Goal: Contribute content

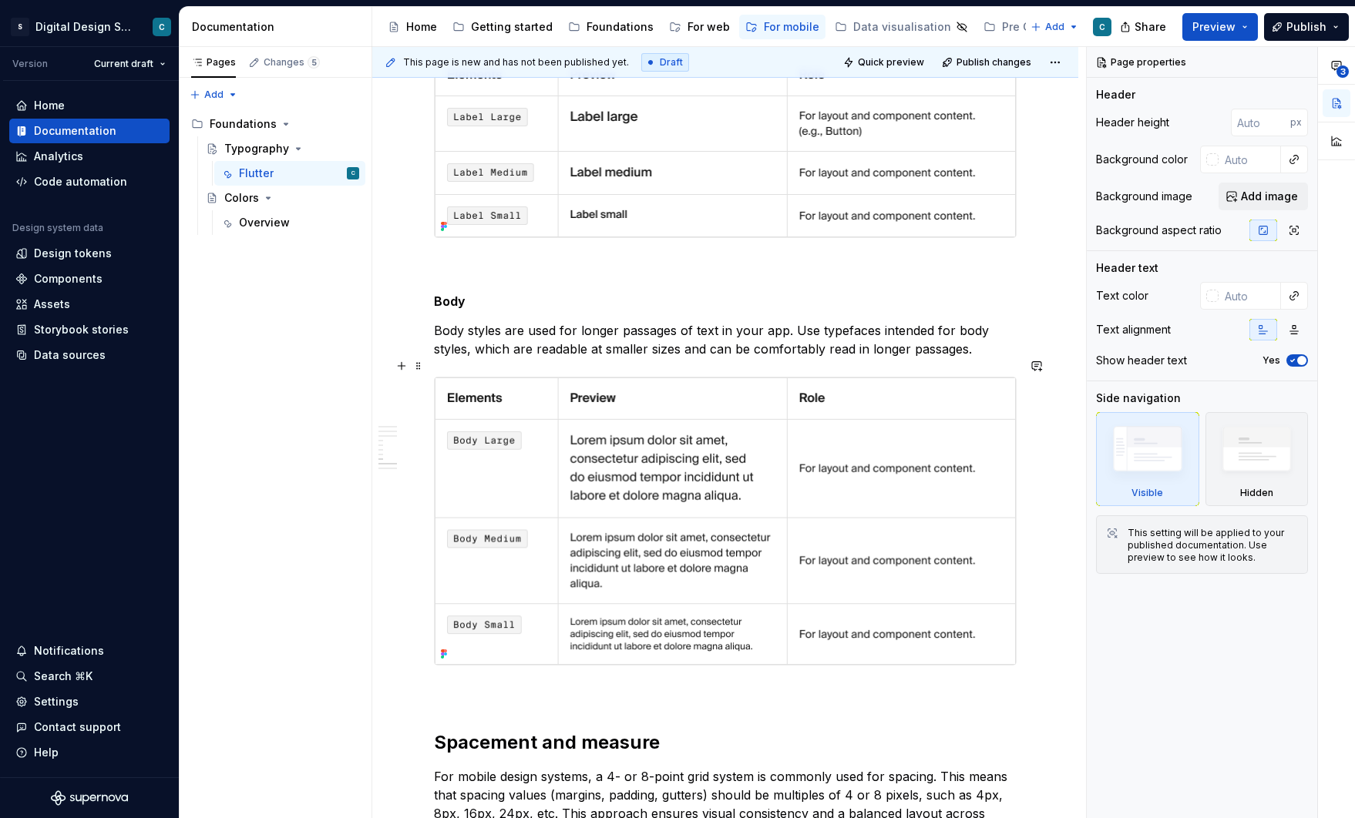
scroll to position [2362, 0]
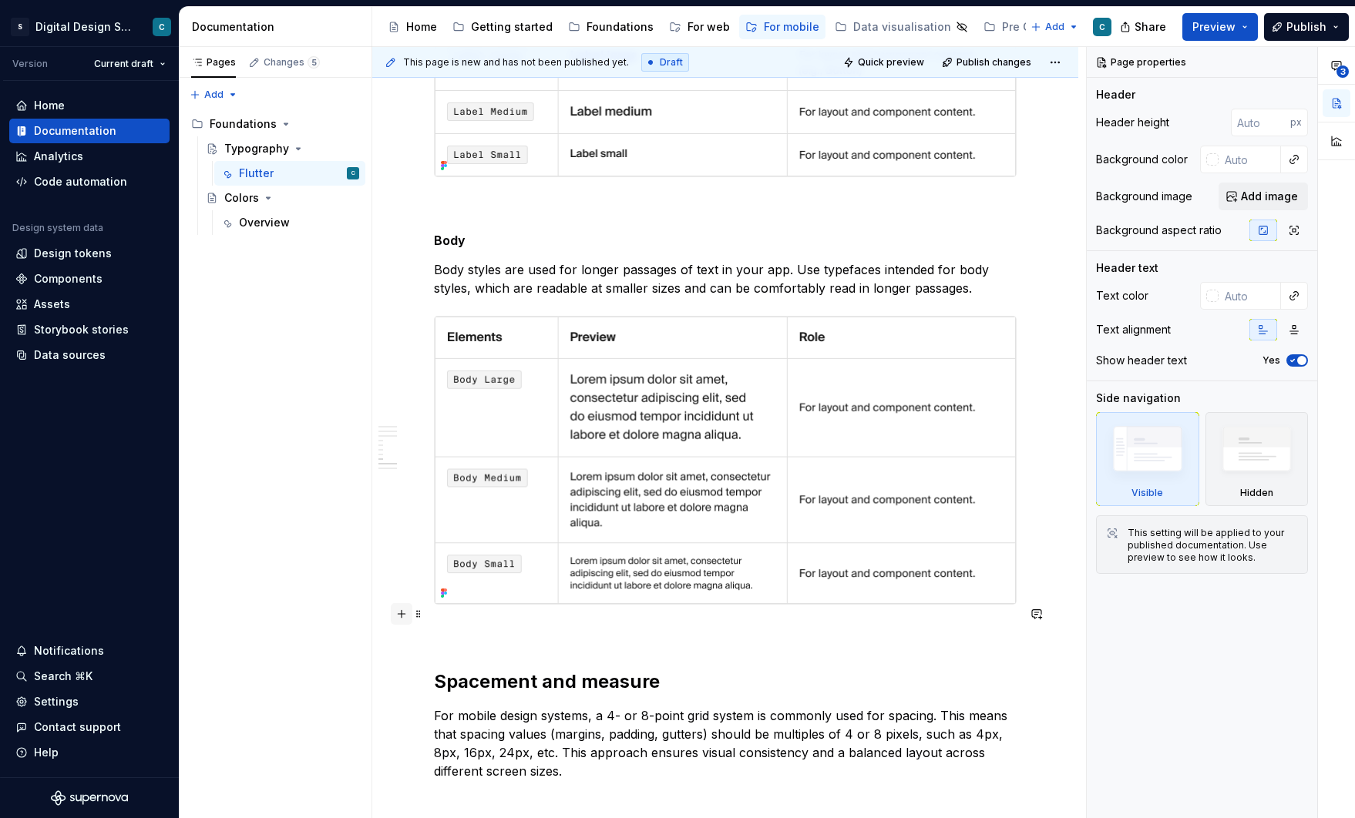
click at [405, 619] on button "button" at bounding box center [402, 614] width 22 height 22
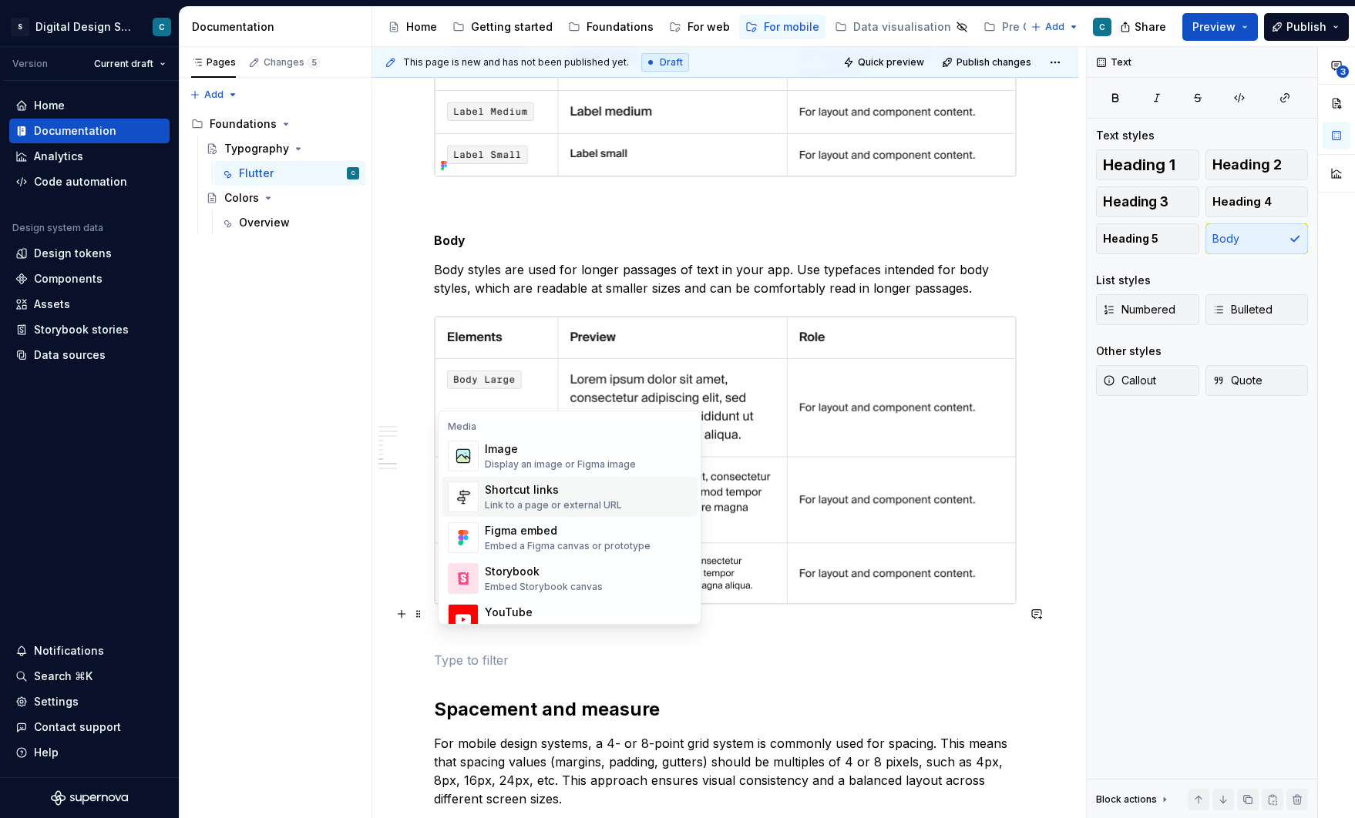
scroll to position [656, 0]
click at [545, 450] on div "Image" at bounding box center [560, 448] width 151 height 15
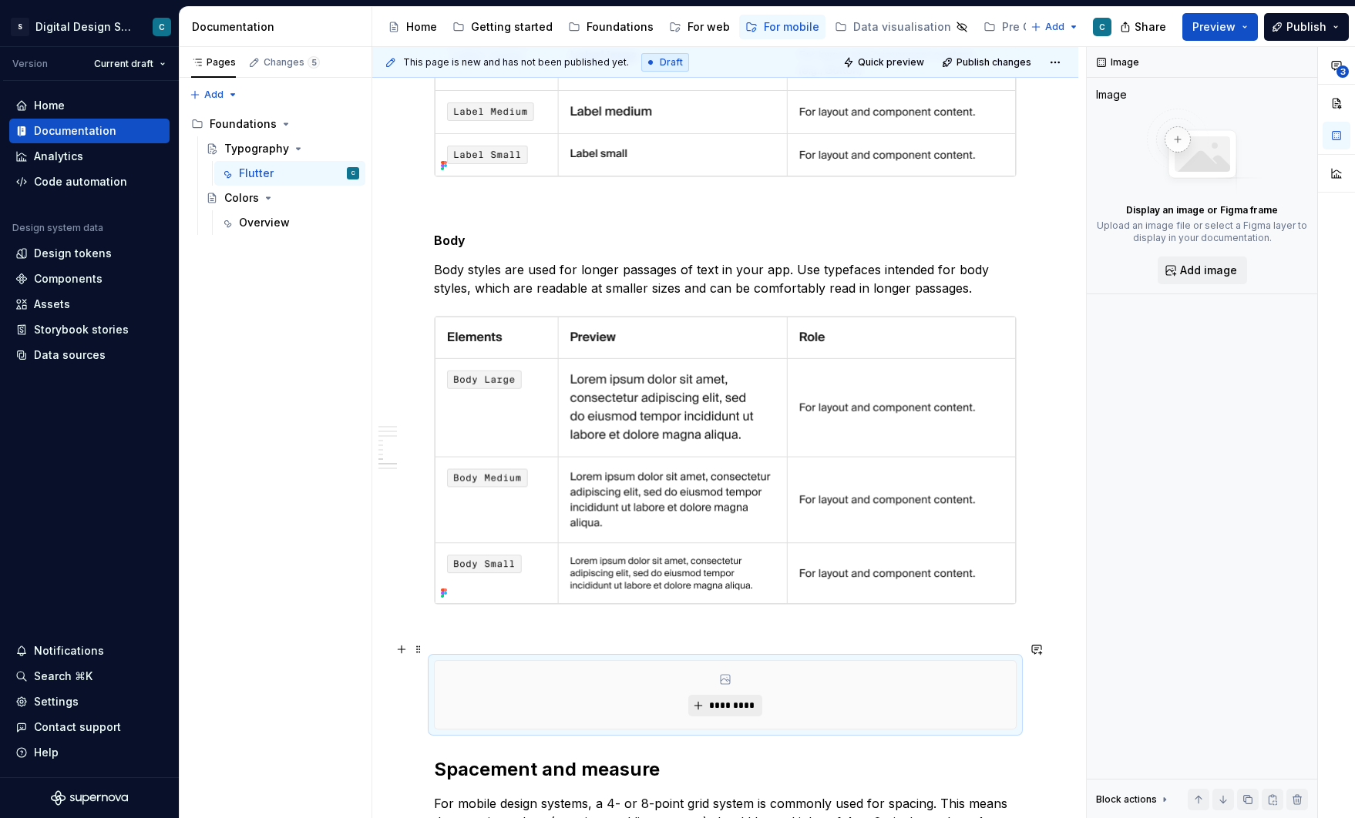
click at [734, 695] on button "*********" at bounding box center [724, 706] width 73 height 22
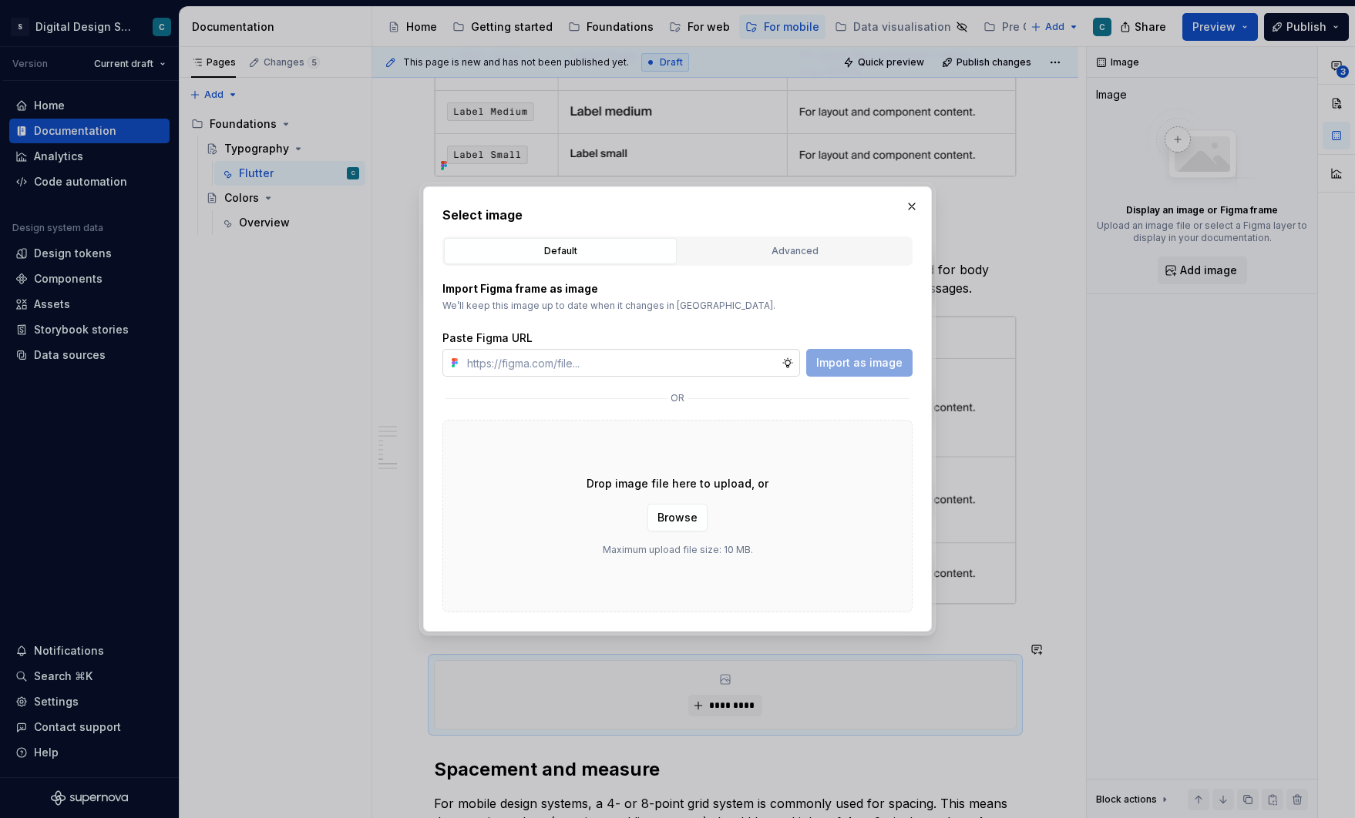
click at [542, 365] on input "text" at bounding box center [621, 363] width 321 height 28
type textarea "*"
click at [516, 371] on input "text" at bounding box center [621, 363] width 321 height 28
click at [526, 371] on input "text" at bounding box center [621, 363] width 321 height 28
paste input "[URL][DOMAIN_NAME][PHONE_NUMBER]"
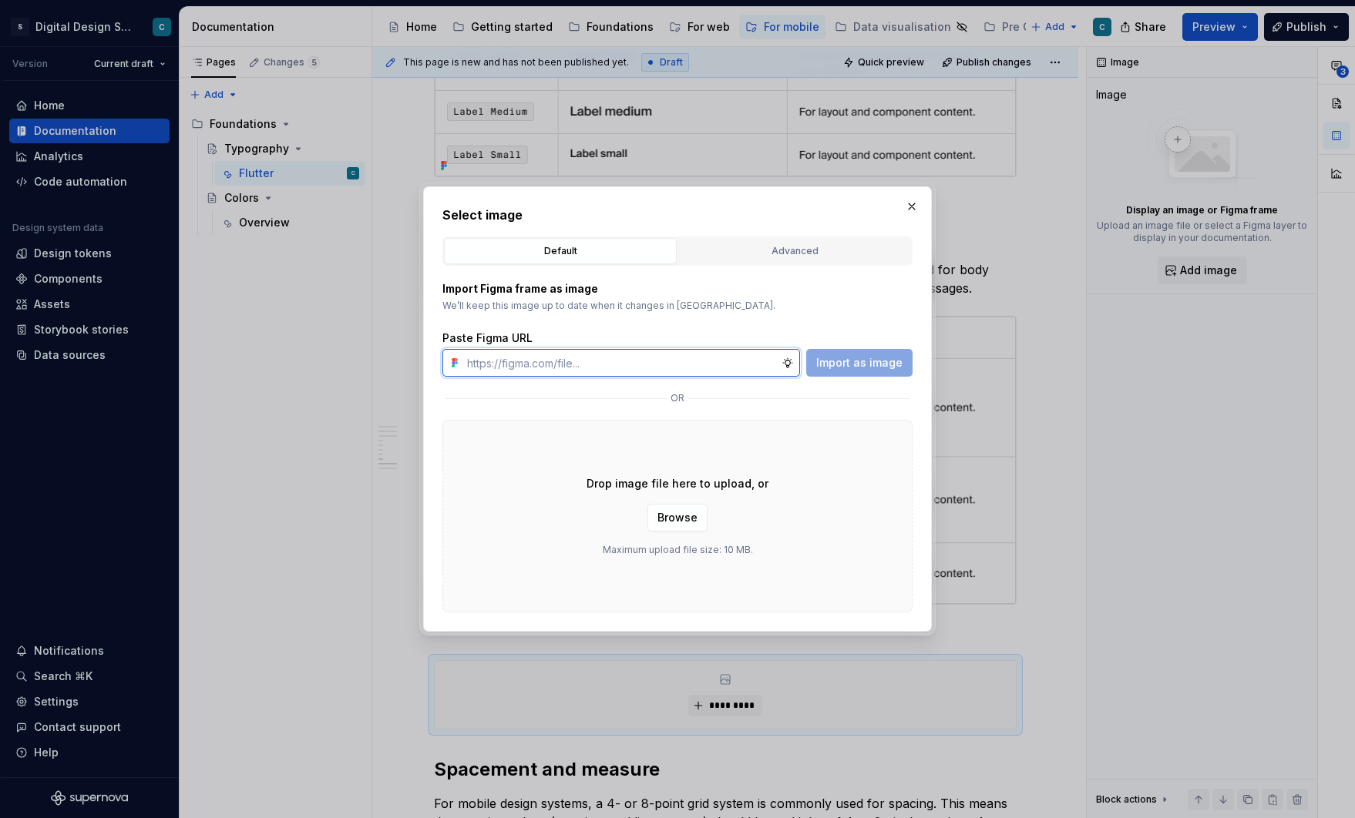
type input "[URL][DOMAIN_NAME][PHONE_NUMBER]"
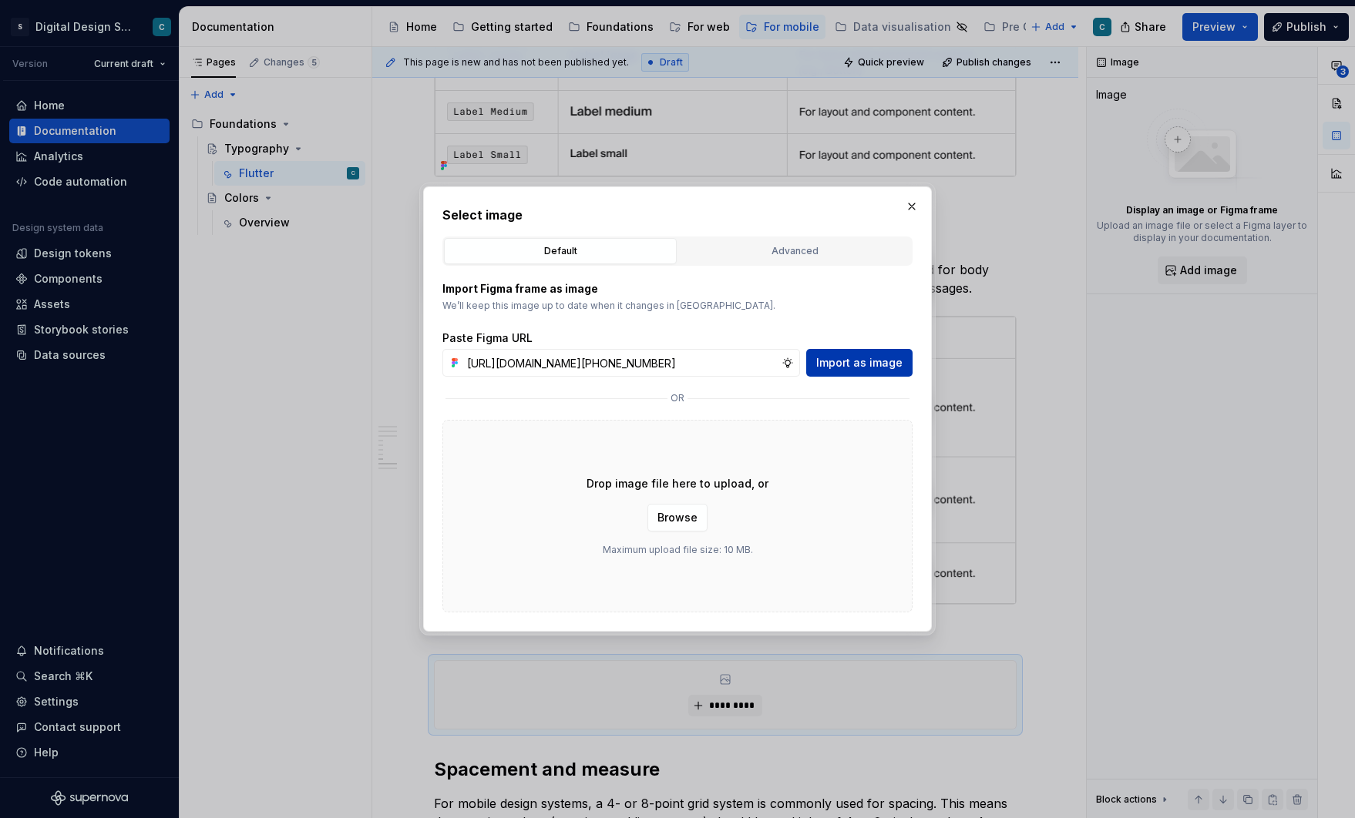
click at [858, 363] on span "Import as image" at bounding box center [859, 362] width 86 height 15
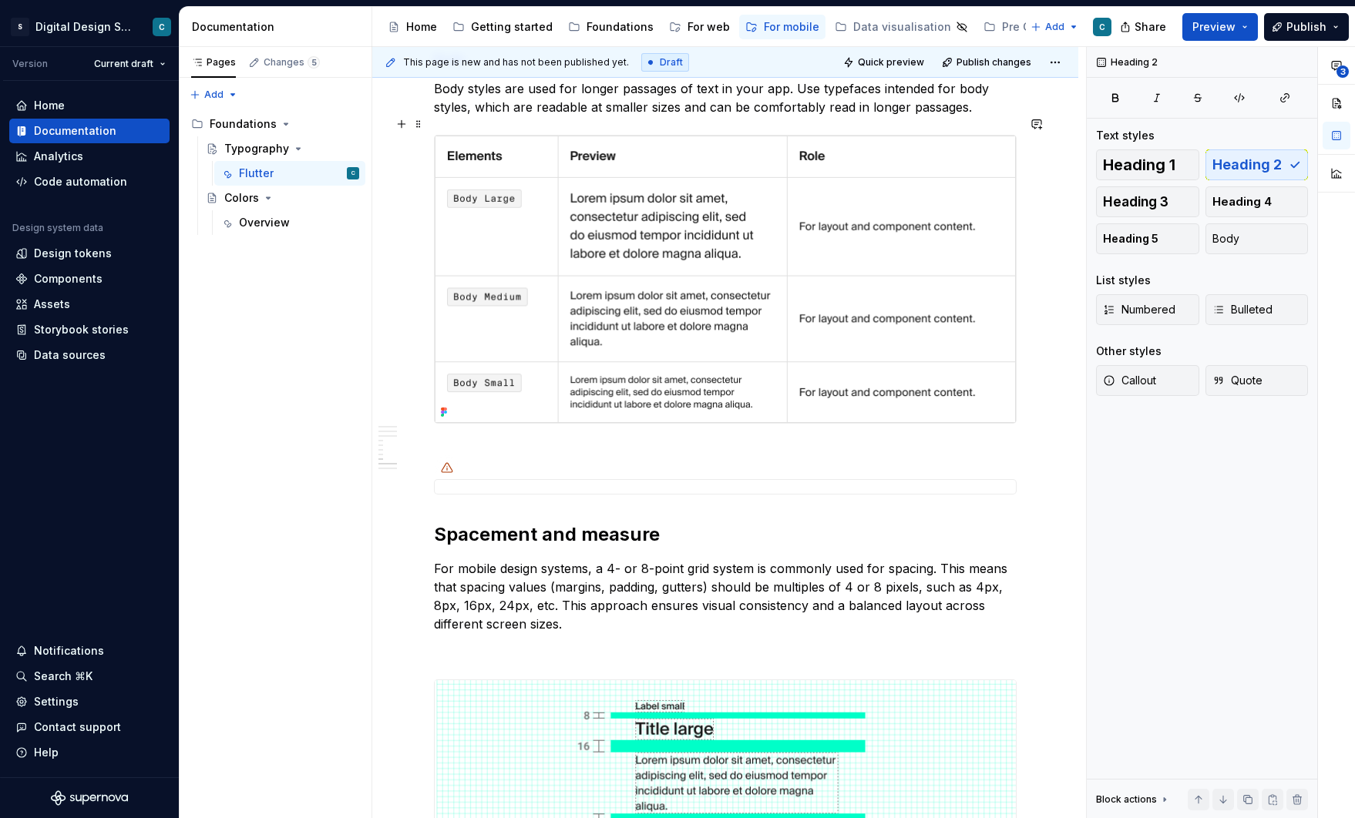
scroll to position [2653, 0]
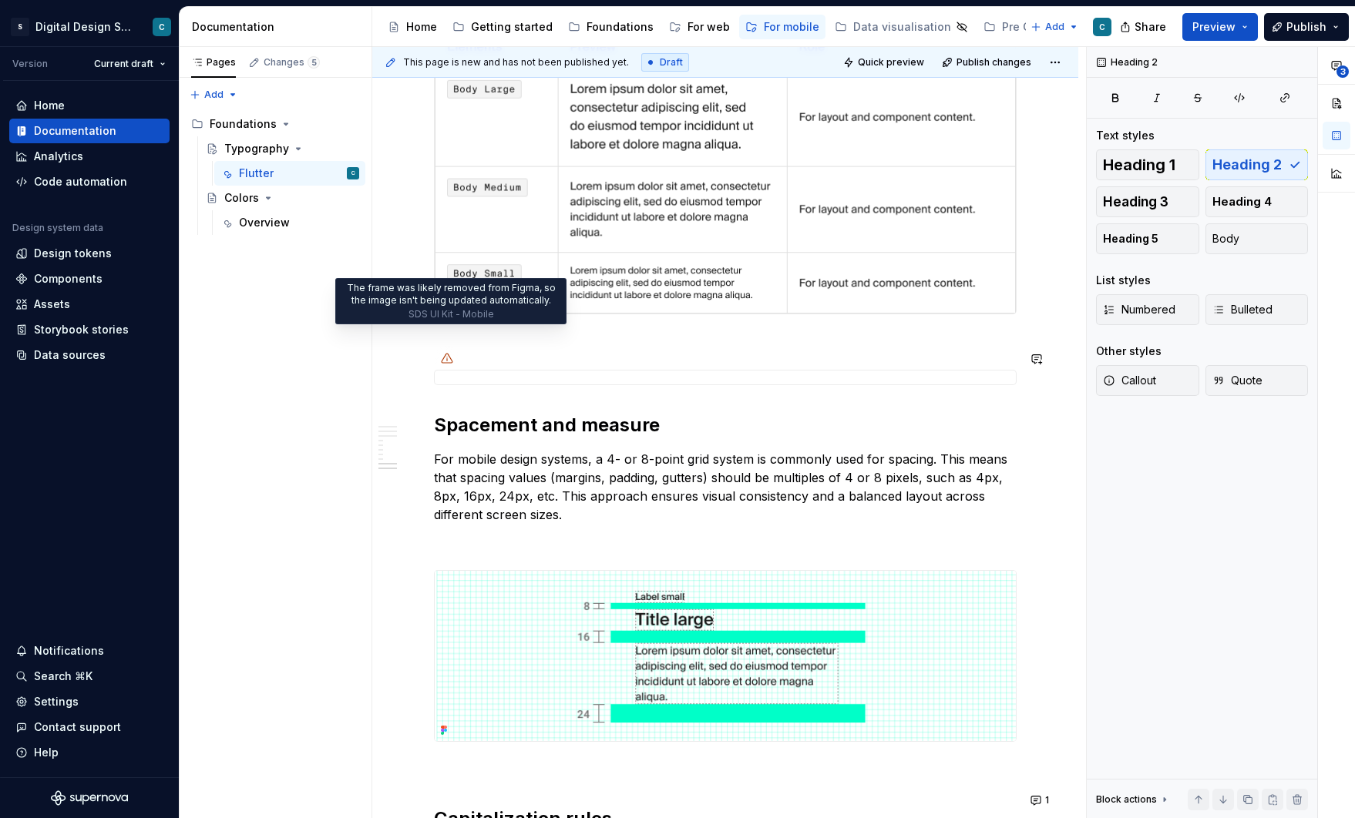
click at [452, 352] on icon at bounding box center [447, 358] width 12 height 12
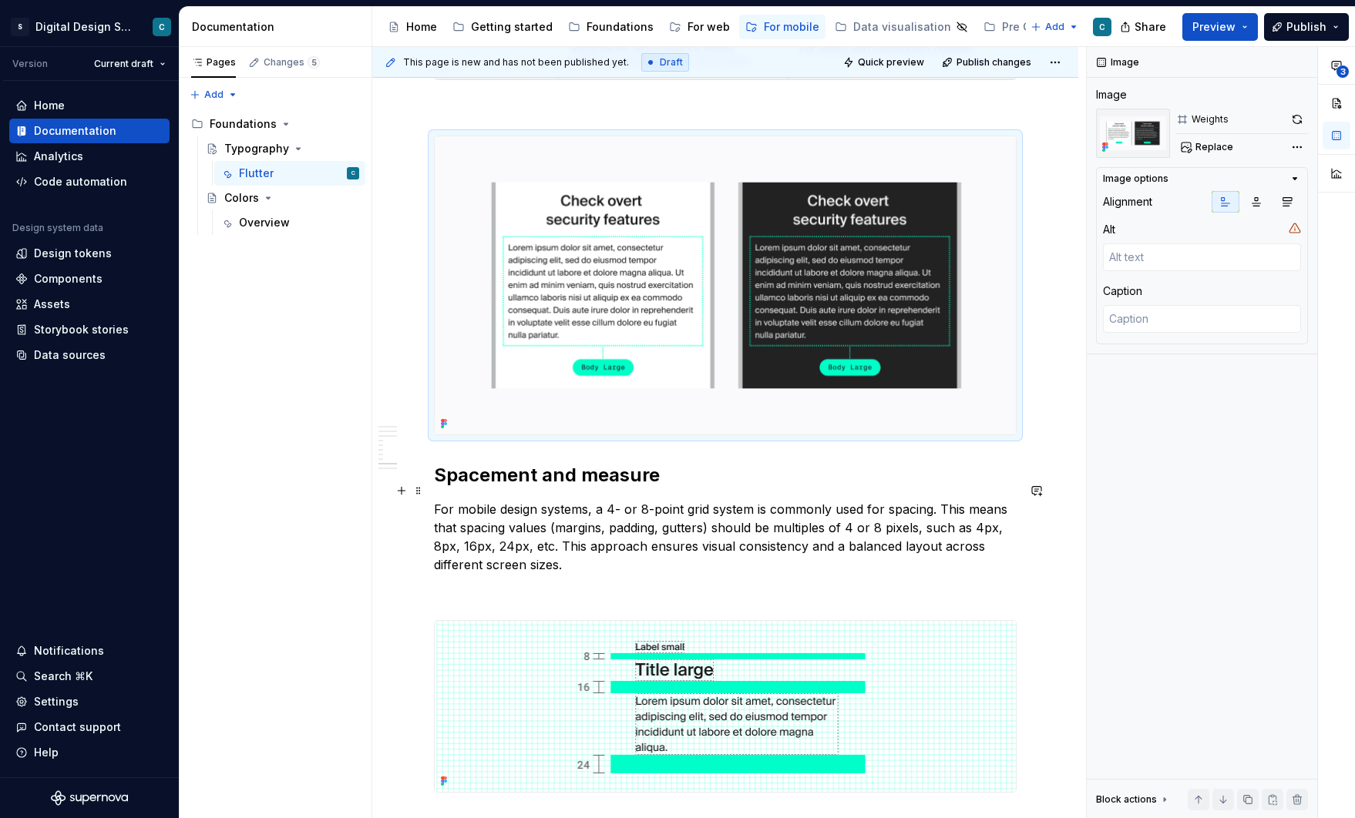
scroll to position [2878, 0]
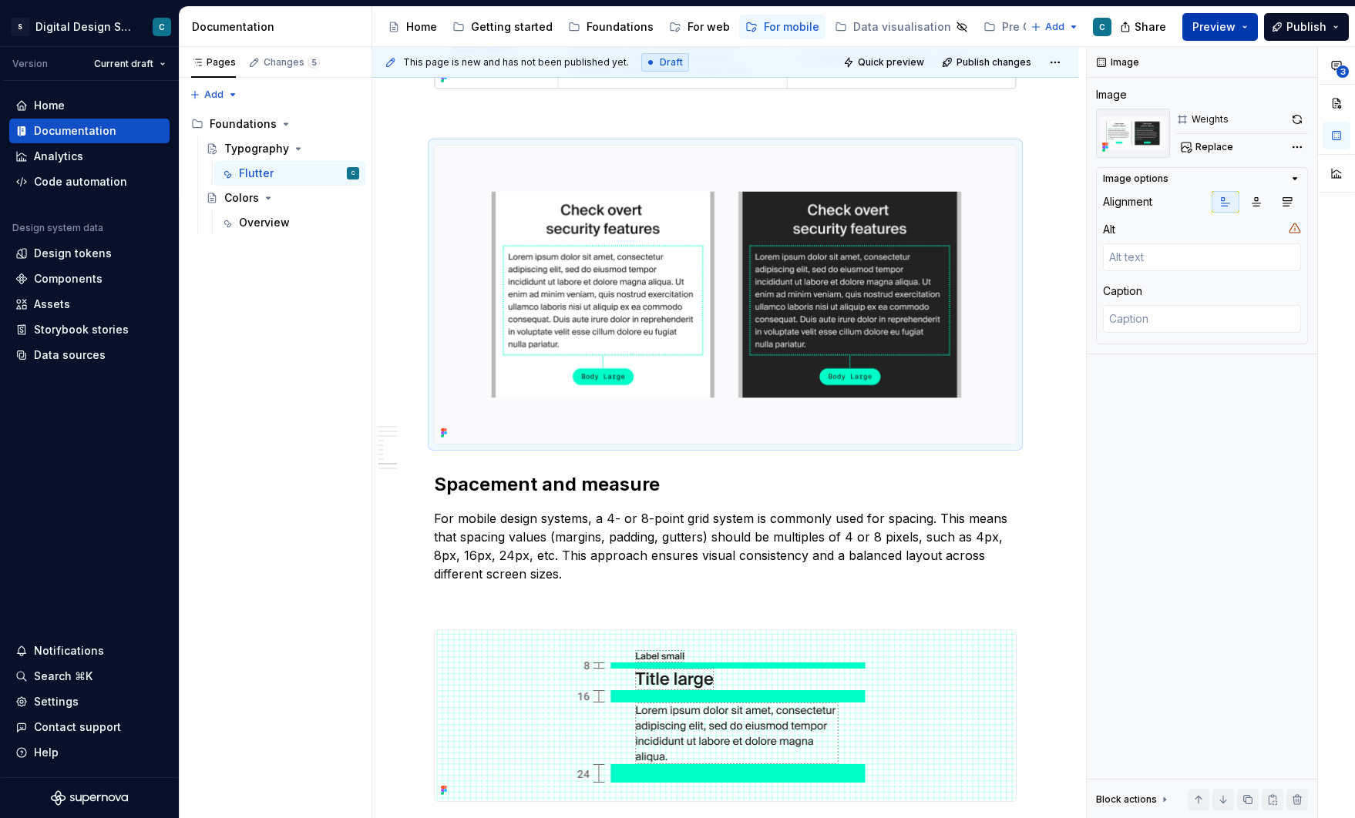
click at [1230, 29] on span "Preview" at bounding box center [1213, 26] width 43 height 15
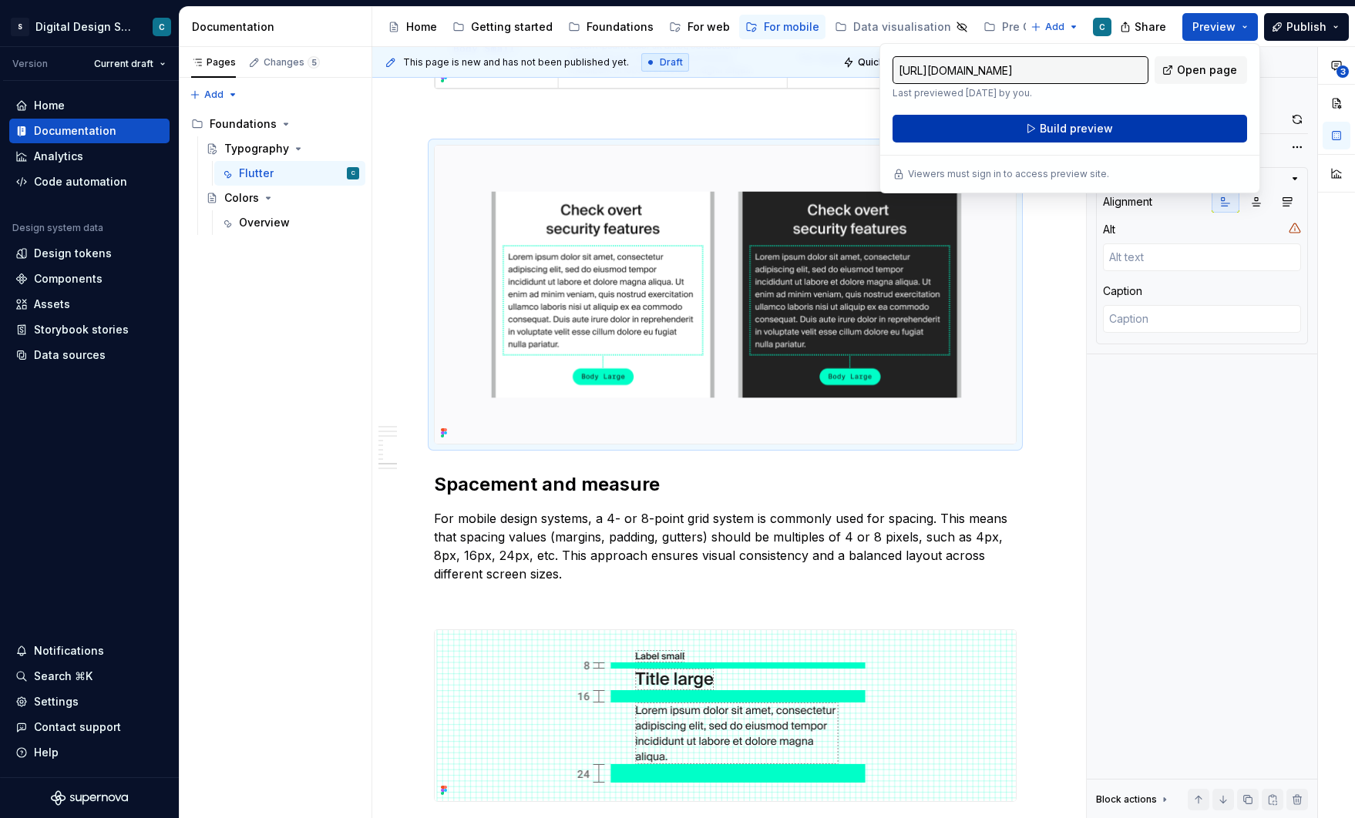
click at [1104, 121] on button "Build preview" at bounding box center [1069, 129] width 354 height 28
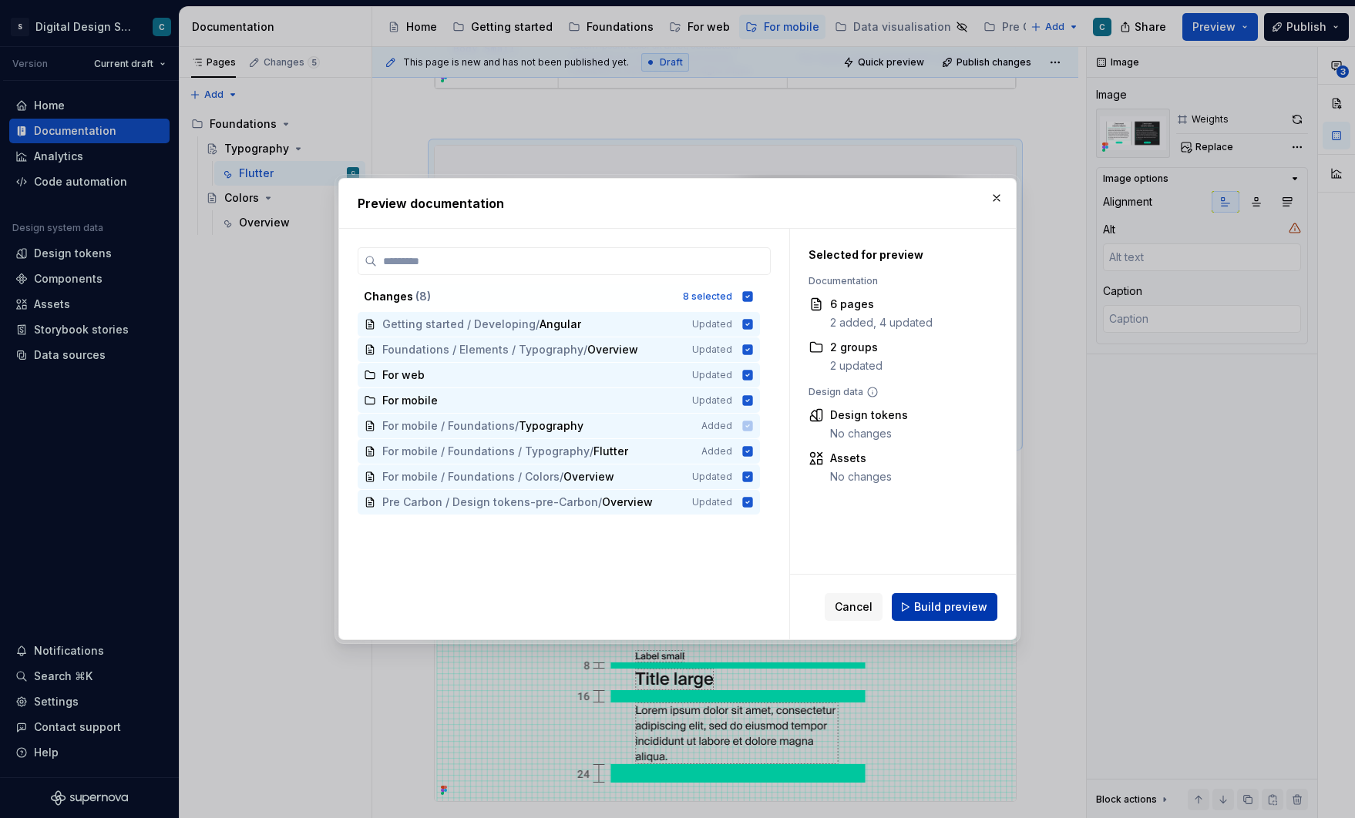
click at [960, 611] on span "Build preview" at bounding box center [950, 607] width 73 height 15
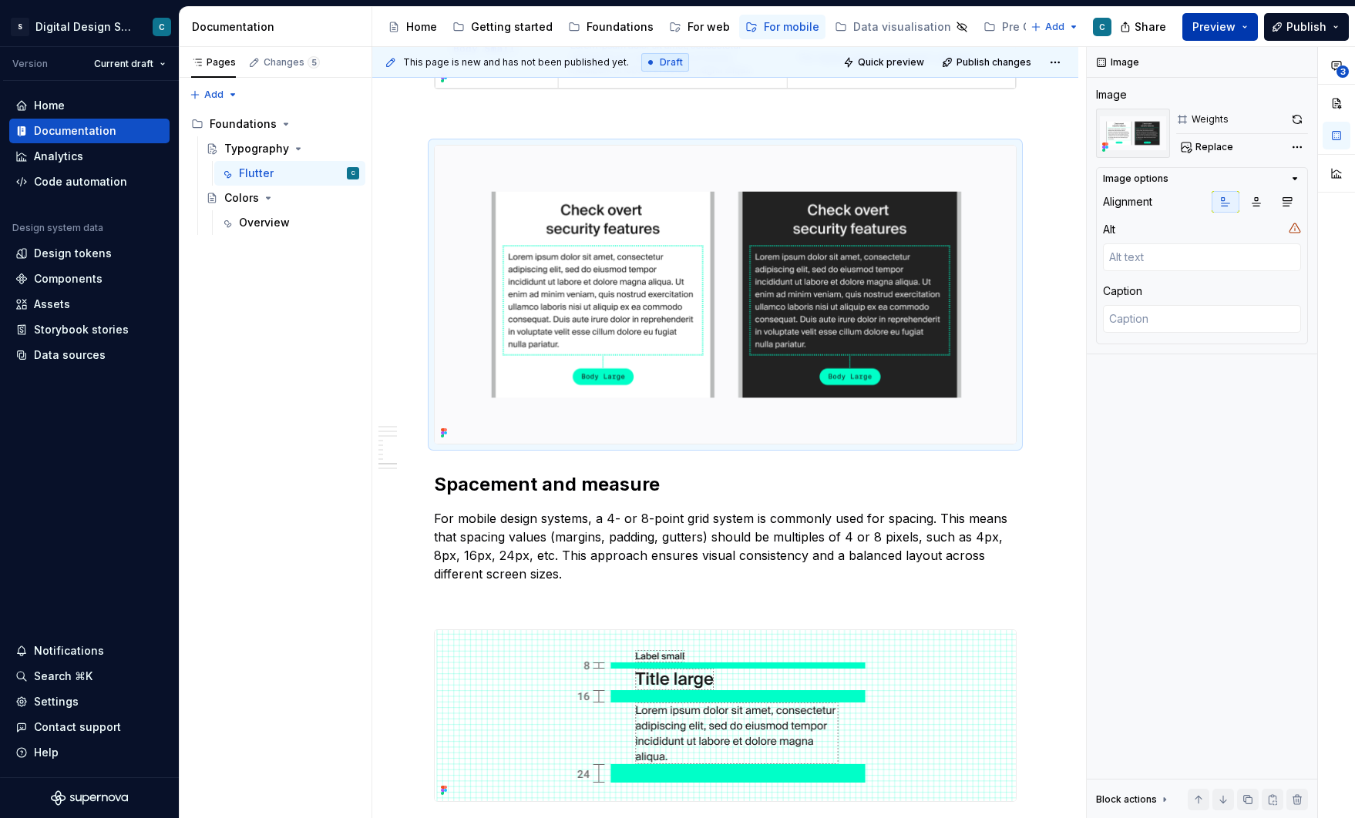
click at [1248, 23] on button "Preview" at bounding box center [1220, 27] width 76 height 28
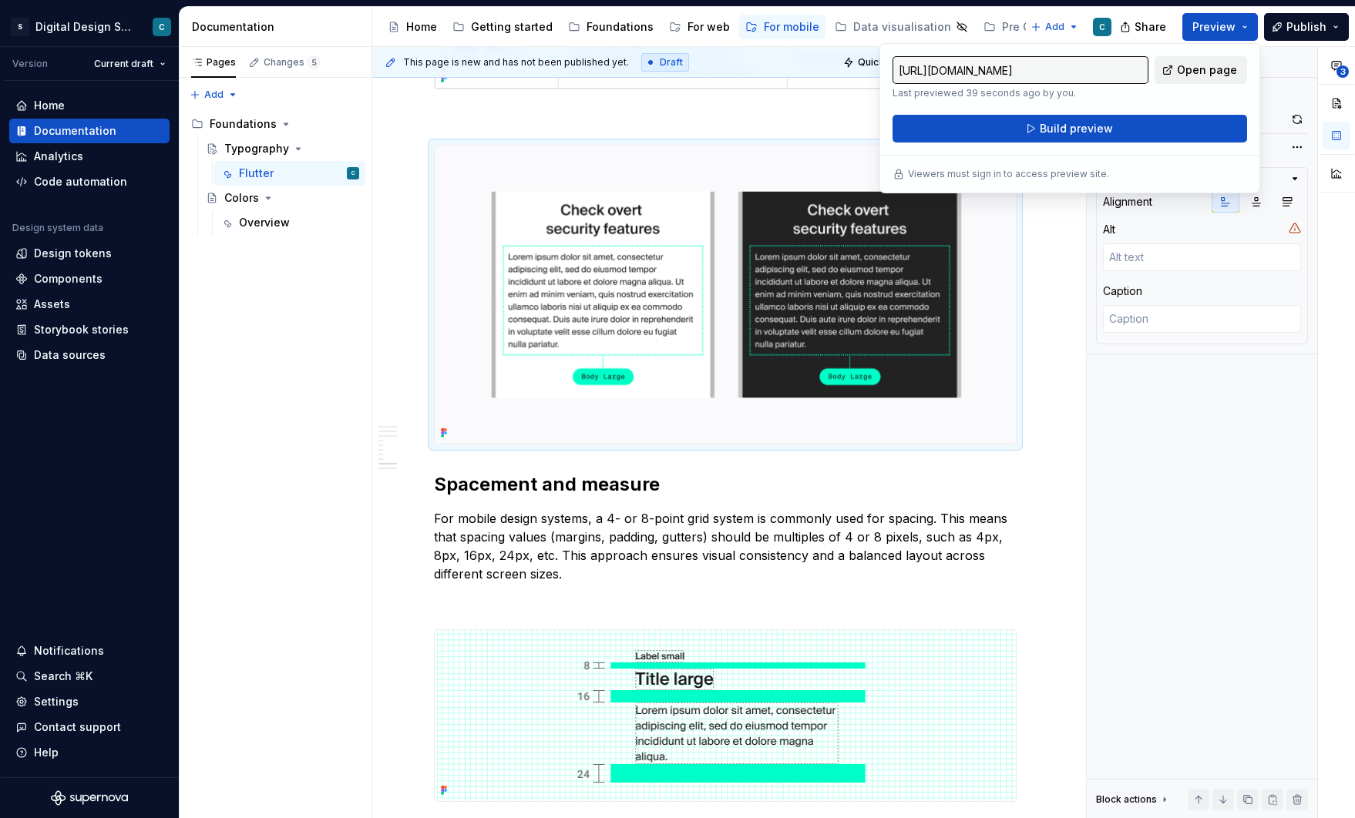
type textarea "*"
click at [1207, 72] on span "Open page" at bounding box center [1207, 69] width 60 height 15
